Goal: Information Seeking & Learning: Find specific fact

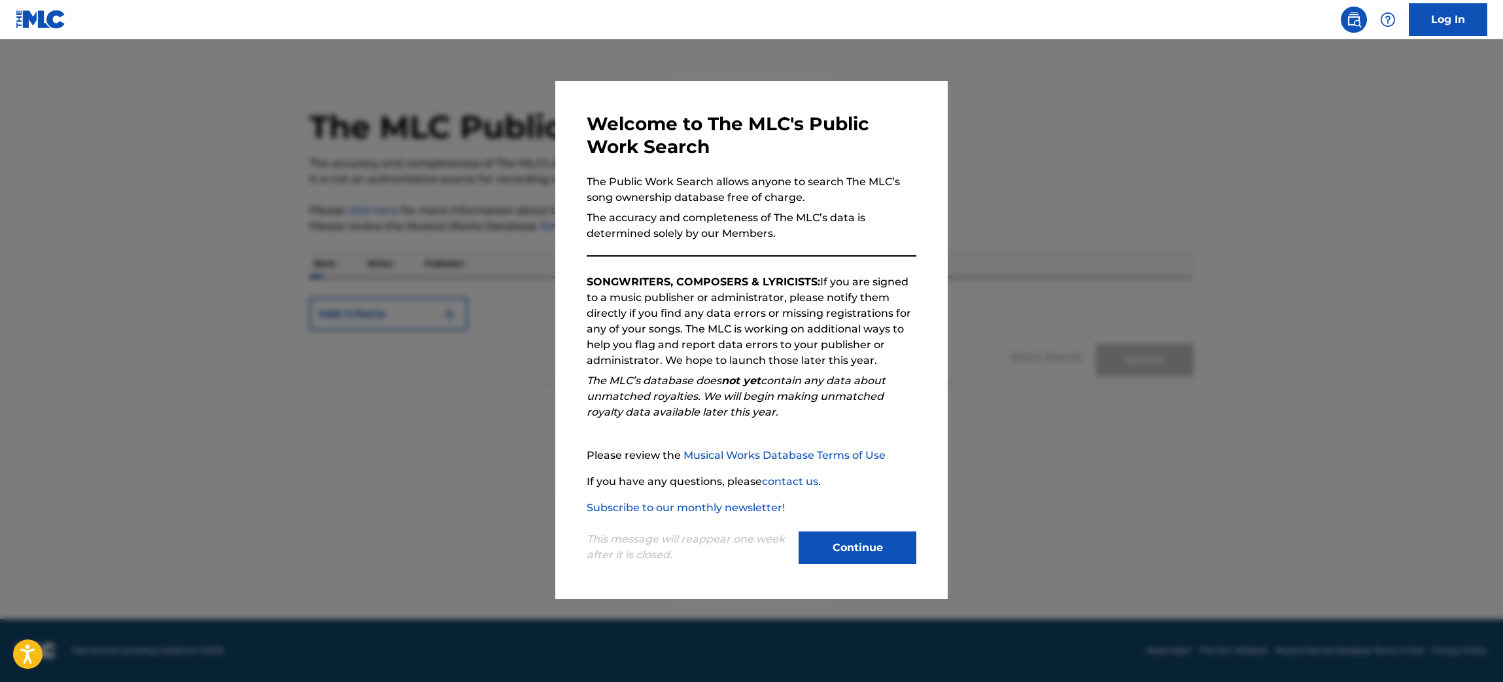
click at [856, 539] on button "Continue" at bounding box center [858, 547] width 118 height 33
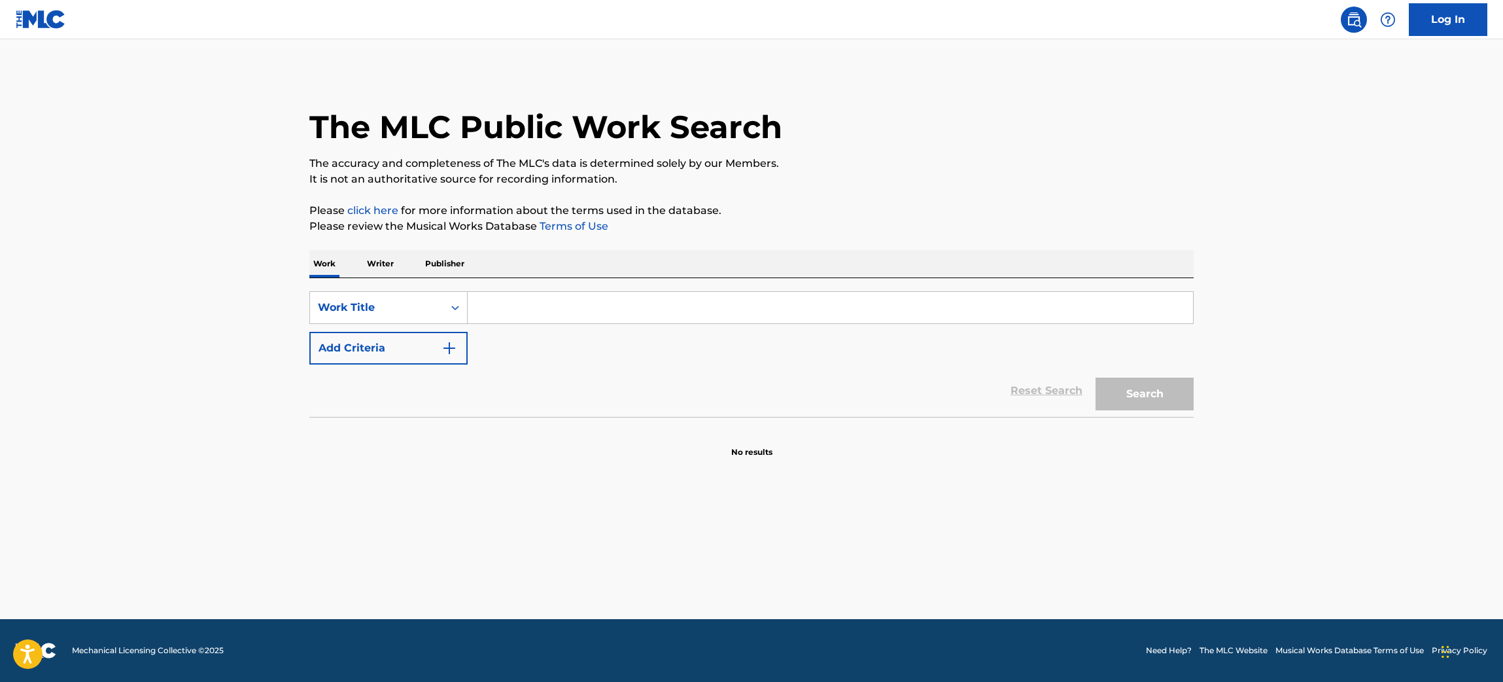
click at [483, 304] on input "Search Form" at bounding box center [830, 307] width 725 height 31
type input "nada cmo miami"
click at [1116, 390] on button "Search" at bounding box center [1145, 393] width 98 height 33
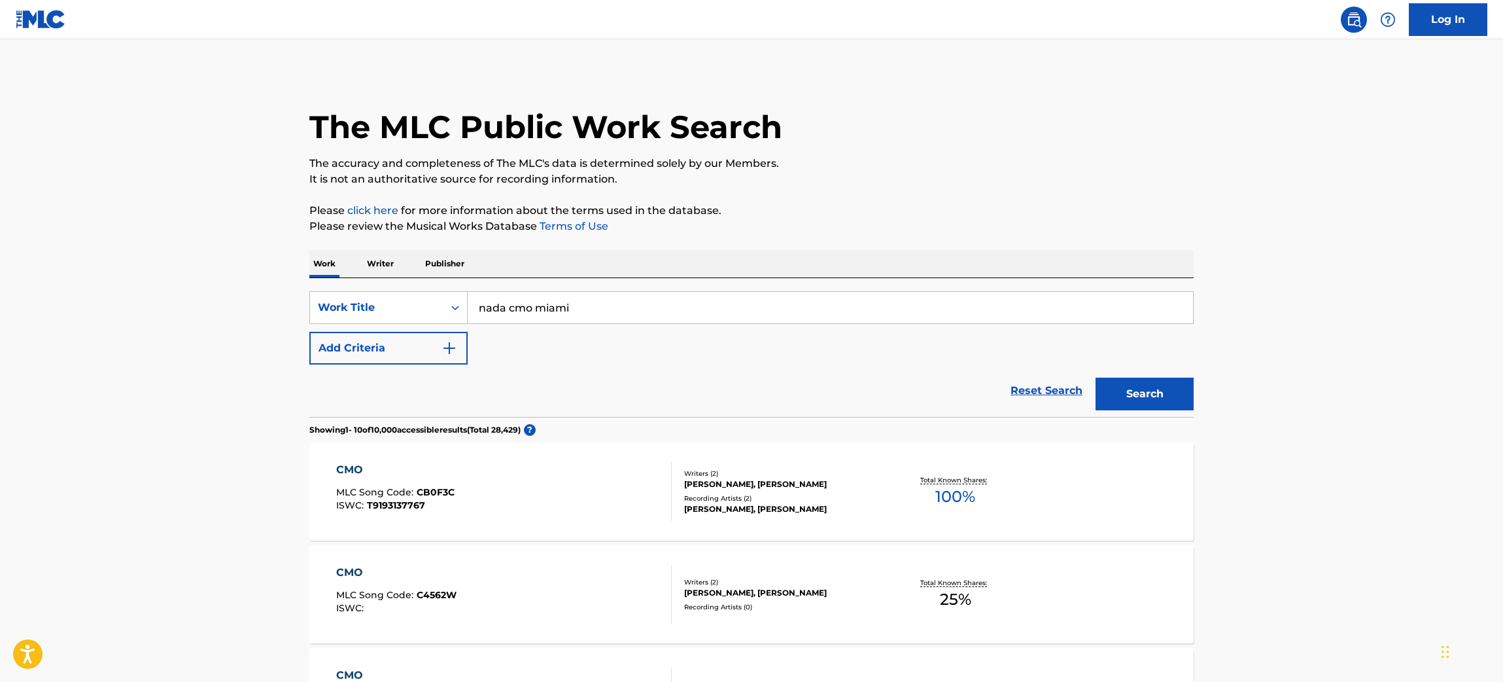
click at [453, 347] on img "Search Form" at bounding box center [450, 348] width 16 height 16
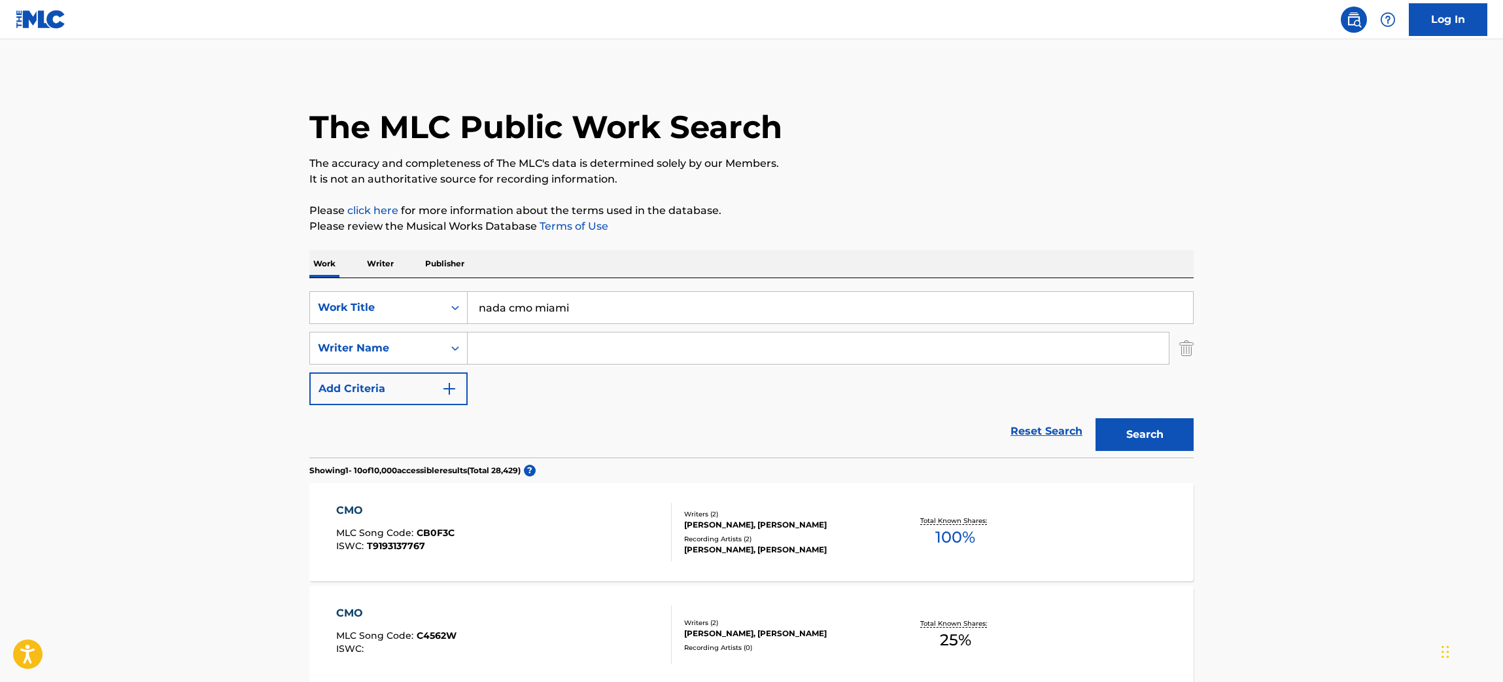
click at [481, 345] on input "Search Form" at bounding box center [818, 347] width 701 height 31
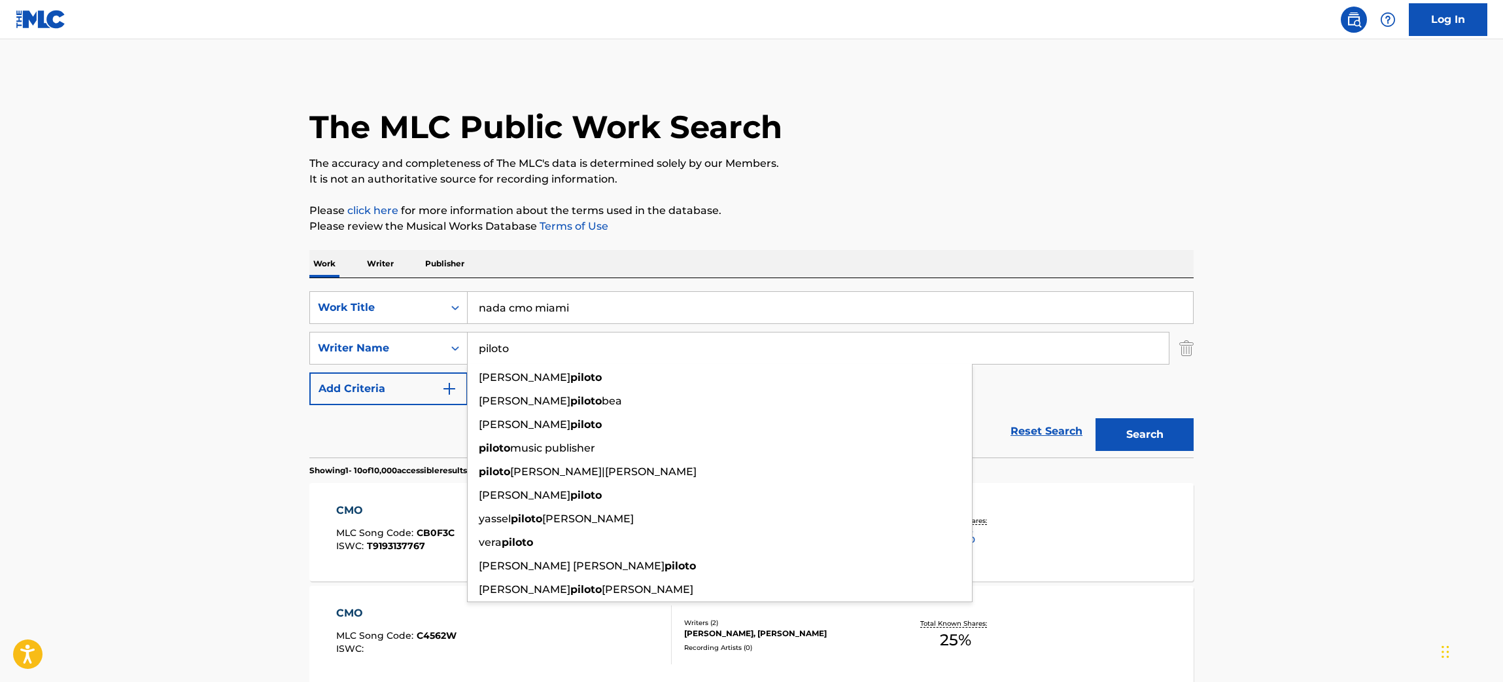
type input "piloto"
click at [1168, 437] on button "Search" at bounding box center [1145, 434] width 98 height 33
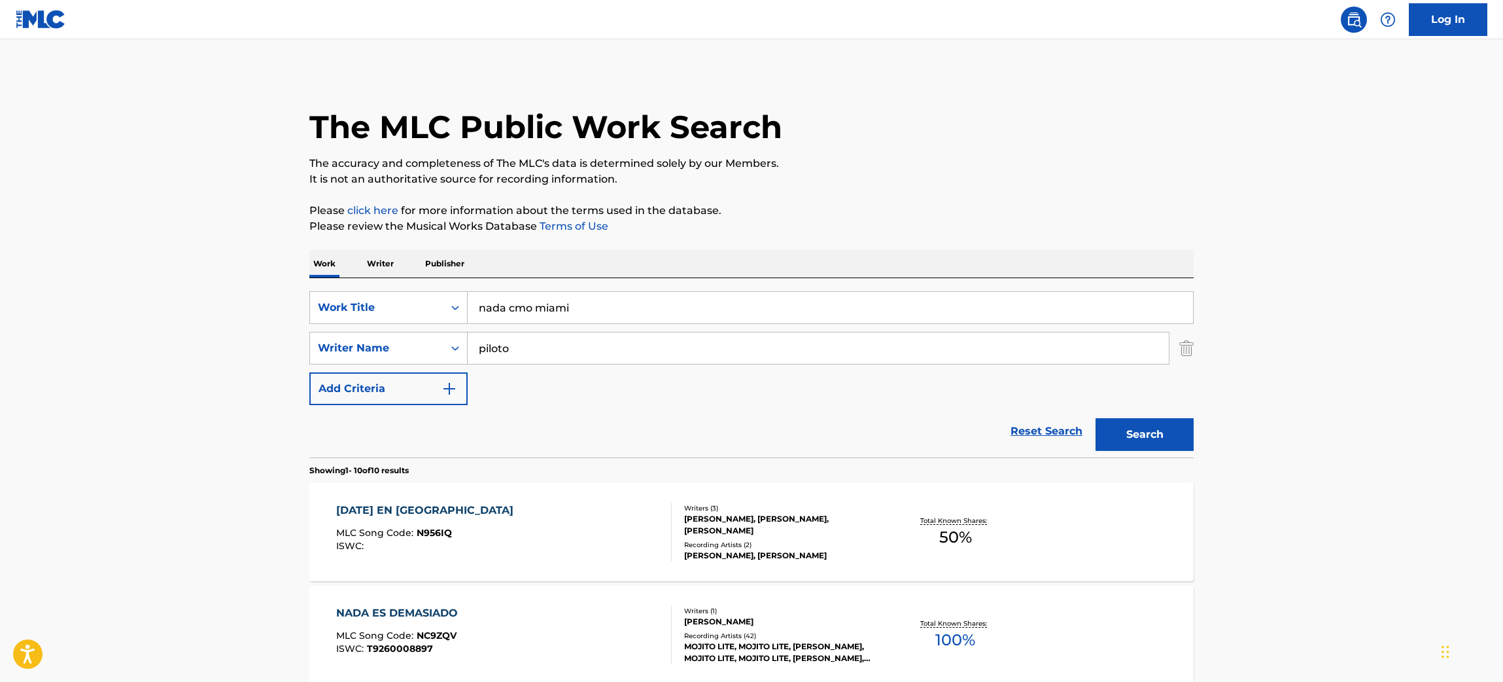
drag, startPoint x: 519, startPoint y: 304, endPoint x: 611, endPoint y: 296, distance: 92.5
click at [517, 304] on input "nada cmo miami" at bounding box center [830, 307] width 725 height 31
click at [1155, 434] on button "Search" at bounding box center [1145, 434] width 98 height 33
click at [478, 304] on input "nada como [GEOGRAPHIC_DATA]" at bounding box center [830, 307] width 725 height 31
type input "no [PERSON_NAME] como [GEOGRAPHIC_DATA]"
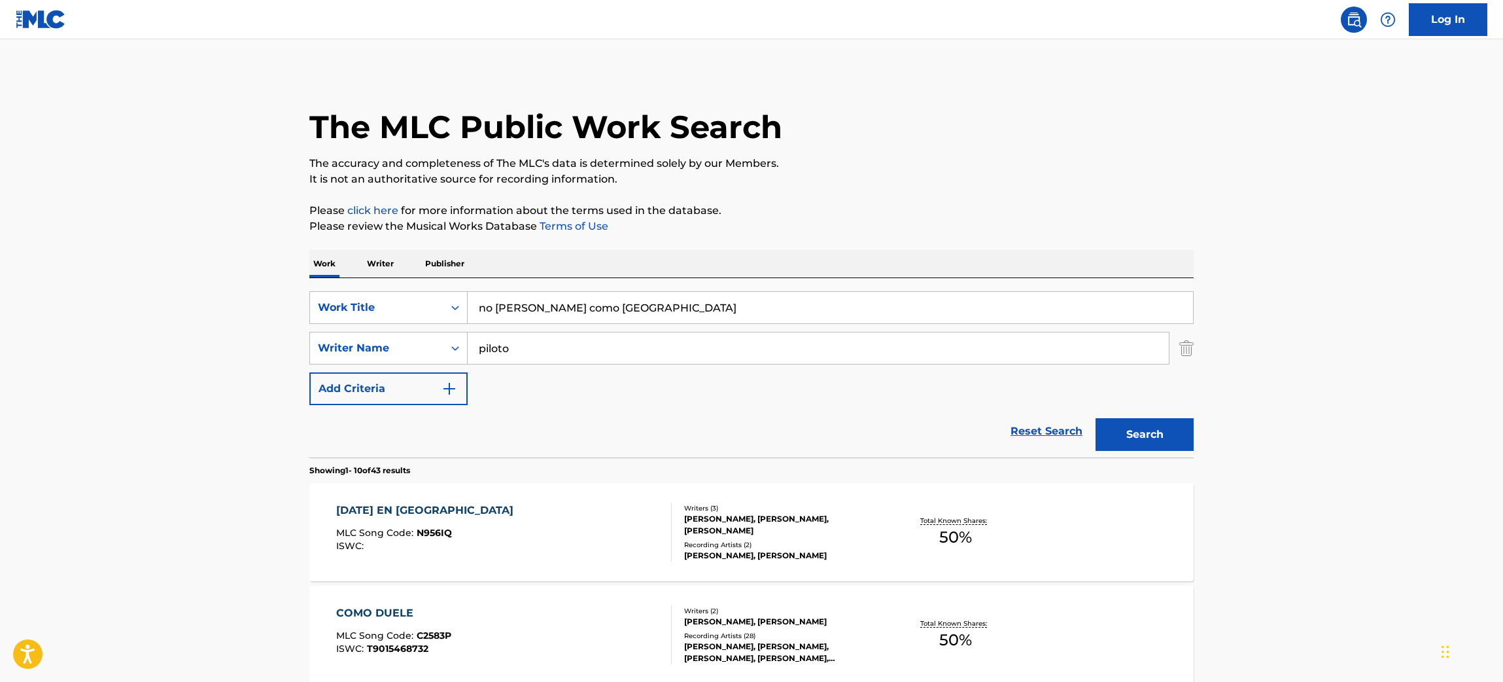
click at [1145, 437] on button "Search" at bounding box center [1145, 434] width 98 height 33
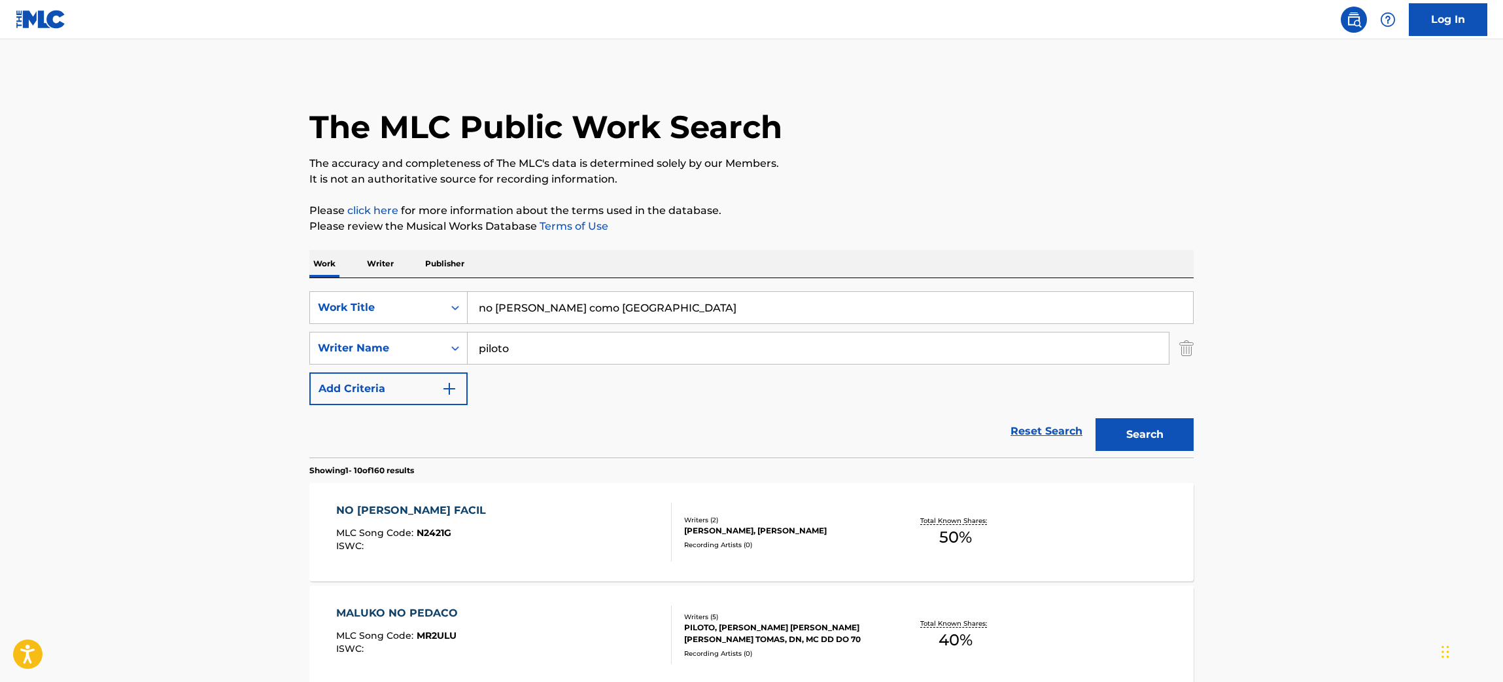
click at [585, 344] on input "piloto" at bounding box center [818, 347] width 701 height 31
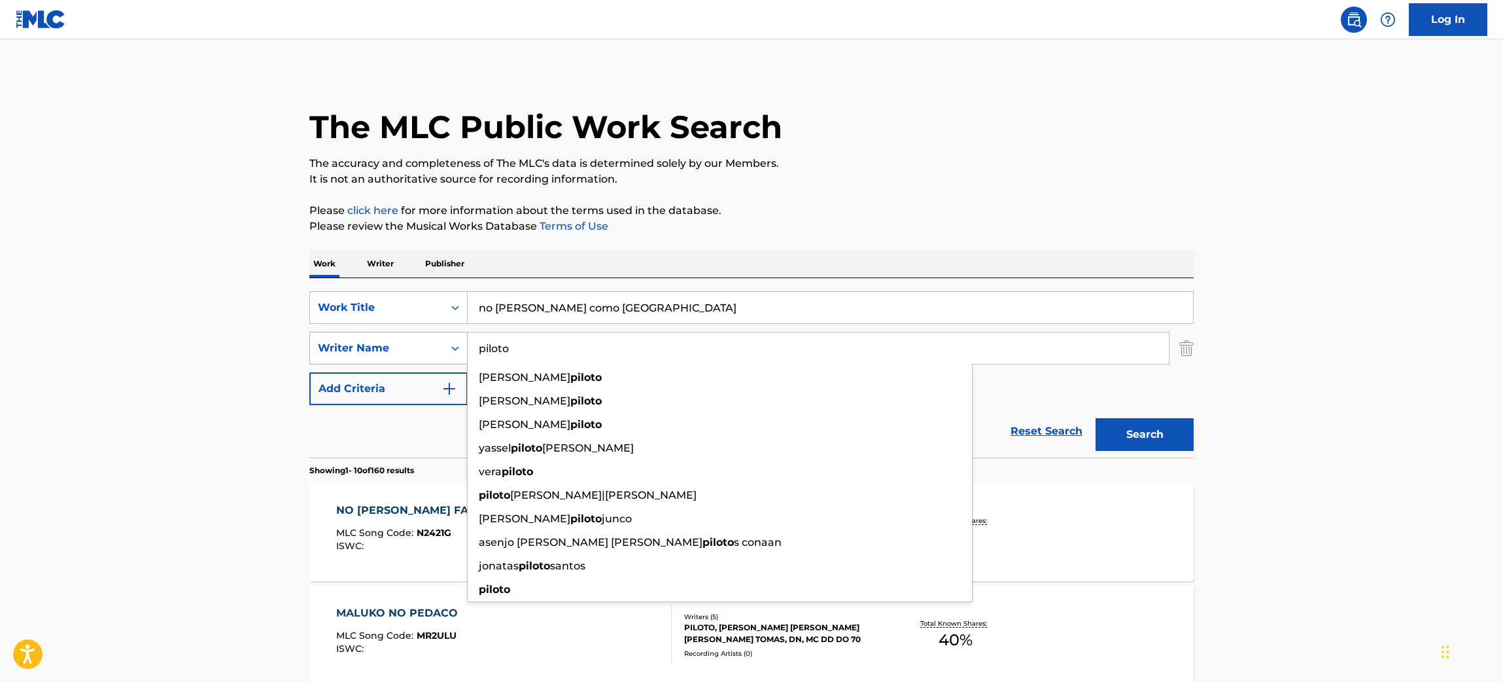
drag, startPoint x: 525, startPoint y: 345, endPoint x: 350, endPoint y: 339, distance: 174.8
click at [350, 339] on div "SearchWithCriteriaa137745c-a946-4470-84a1-62d0ff484473 Writer Name piloto [PERS…" at bounding box center [751, 348] width 884 height 33
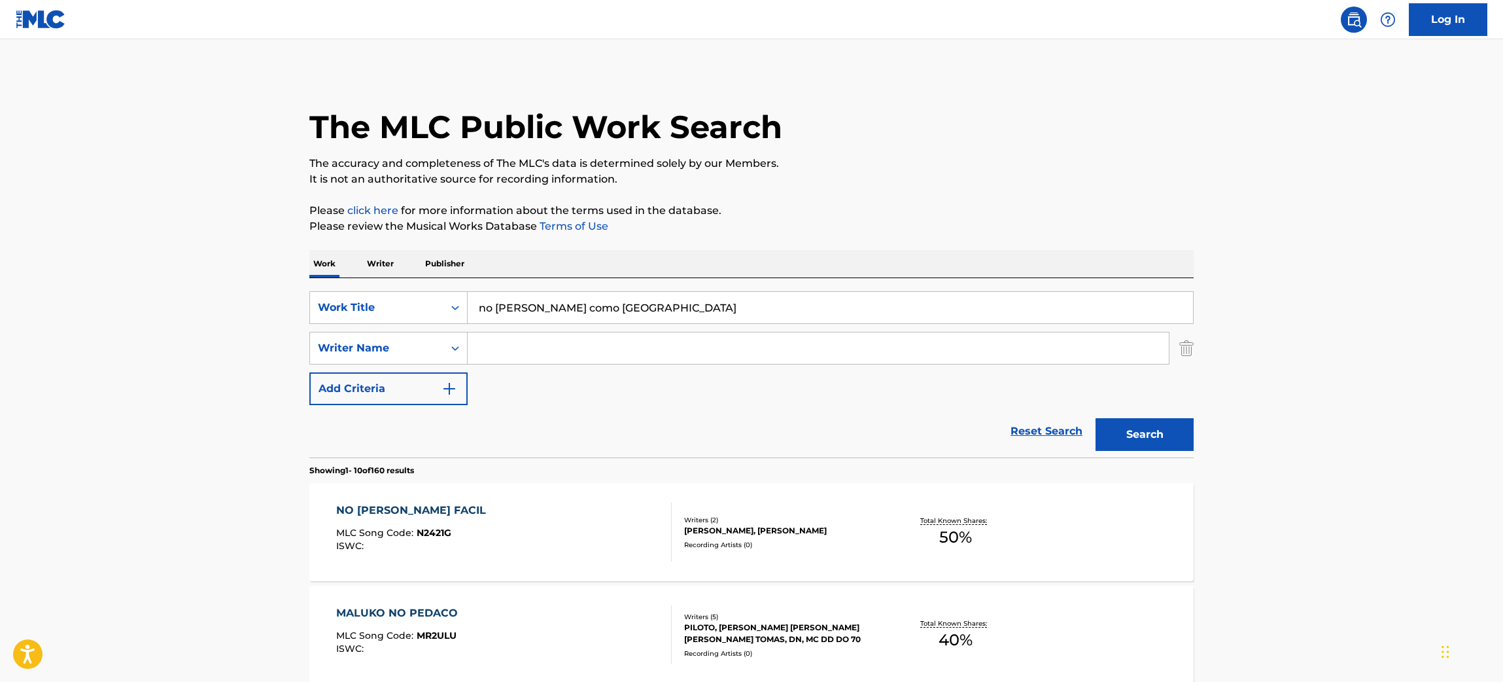
click at [1128, 426] on button "Search" at bounding box center [1145, 434] width 98 height 33
